Goal: Transaction & Acquisition: Purchase product/service

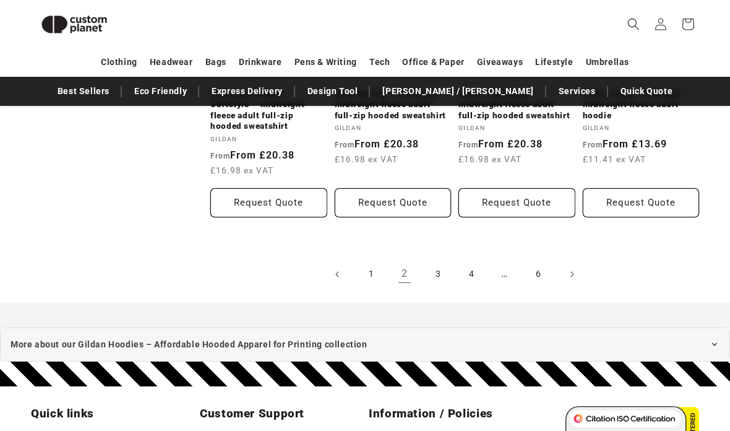
scroll to position [1361, 0]
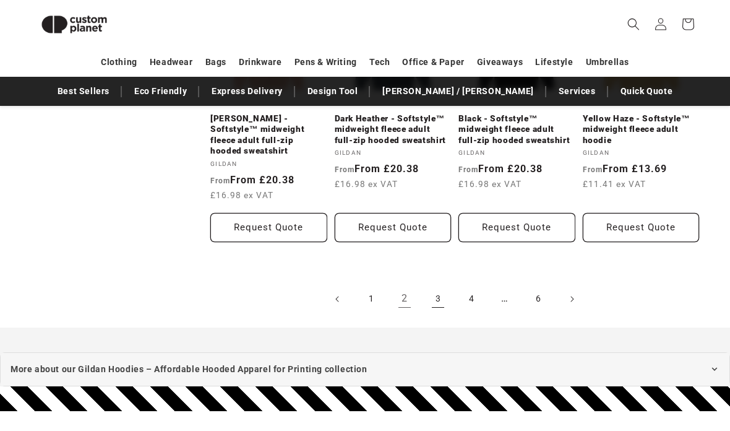
click at [440, 285] on link "3" at bounding box center [437, 298] width 27 height 27
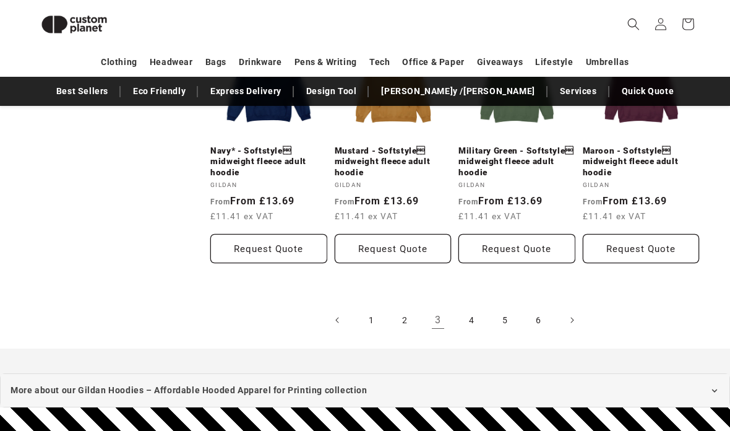
scroll to position [1330, 0]
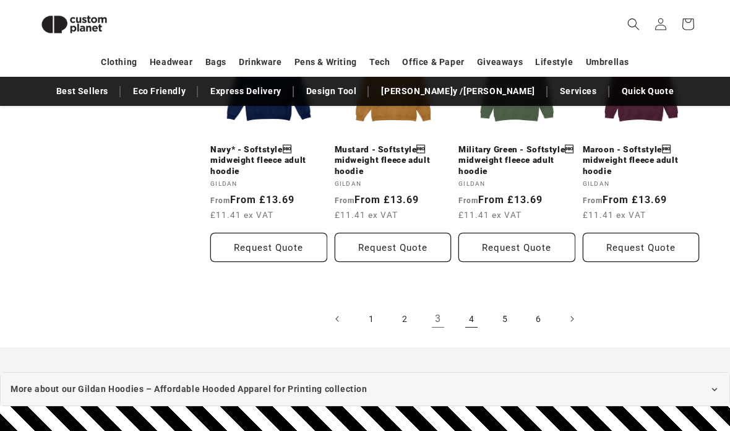
click at [478, 312] on link "4" at bounding box center [471, 318] width 27 height 27
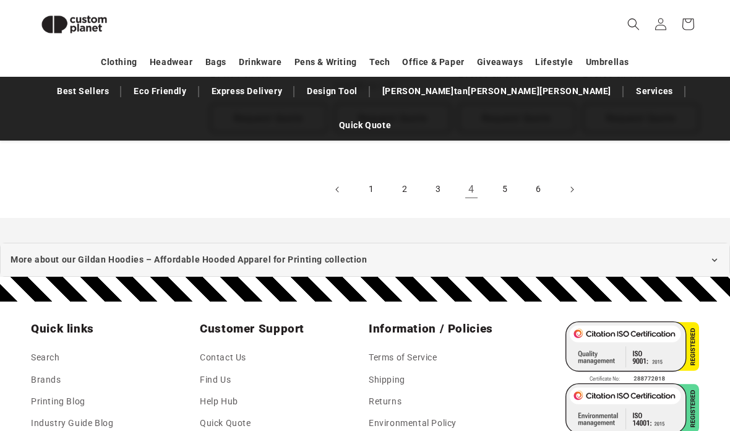
scroll to position [1505, 0]
click at [503, 176] on link "5" at bounding box center [504, 189] width 27 height 27
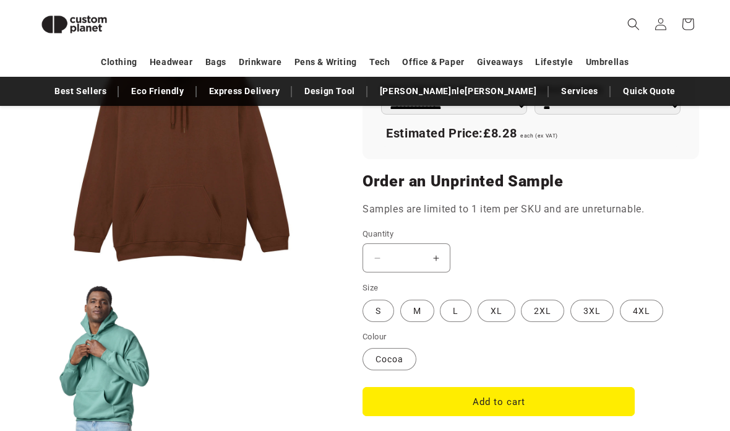
scroll to position [932, 0]
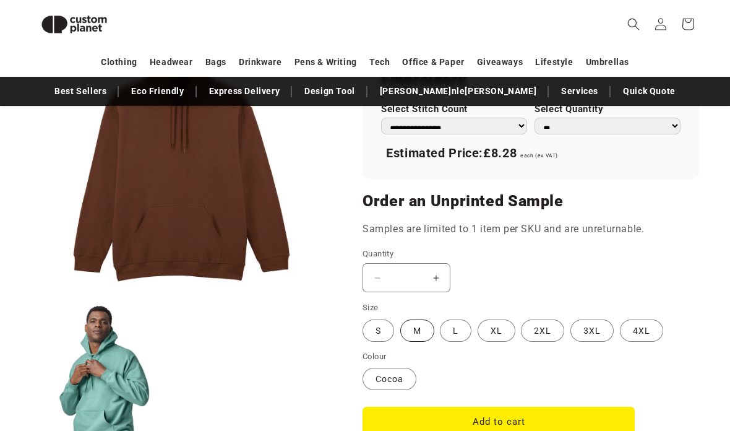
click at [424, 325] on label "M Variant sold out or unavailable" at bounding box center [417, 330] width 34 height 22
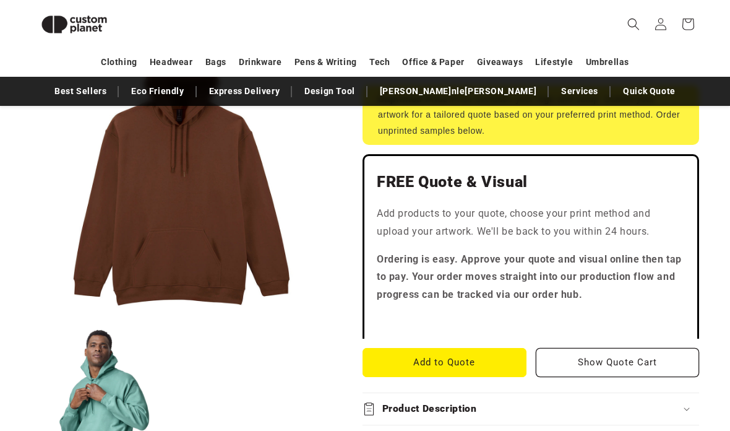
scroll to position [326, 0]
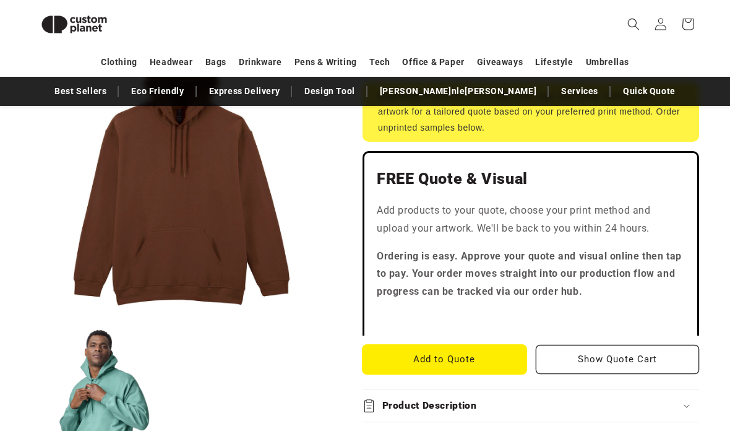
click at [480, 356] on button "Add to Quote" at bounding box center [445, 359] width 164 height 29
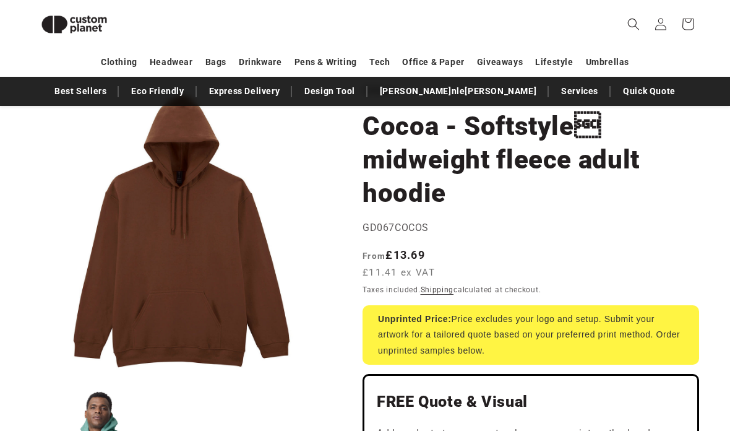
scroll to position [0, 0]
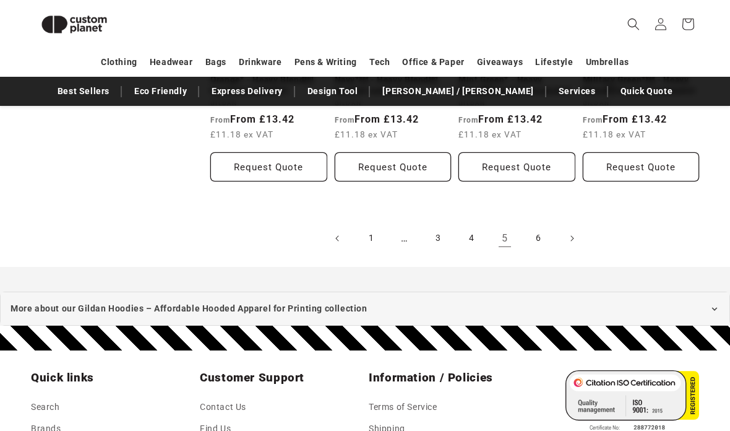
scroll to position [1369, 0]
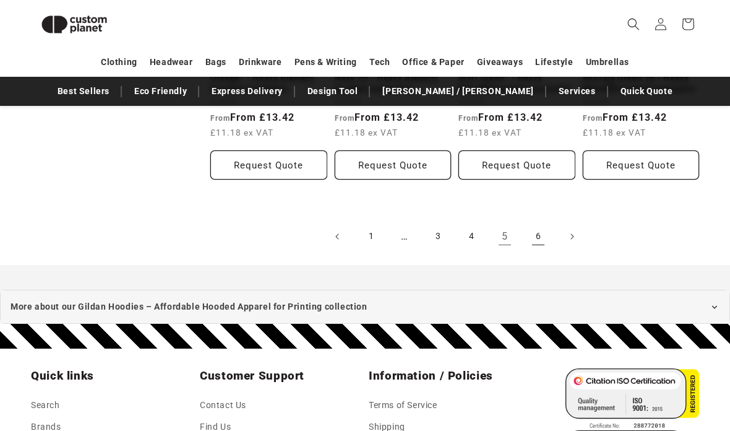
click at [536, 226] on link "6" at bounding box center [538, 236] width 27 height 27
